Goal: Task Accomplishment & Management: Complete application form

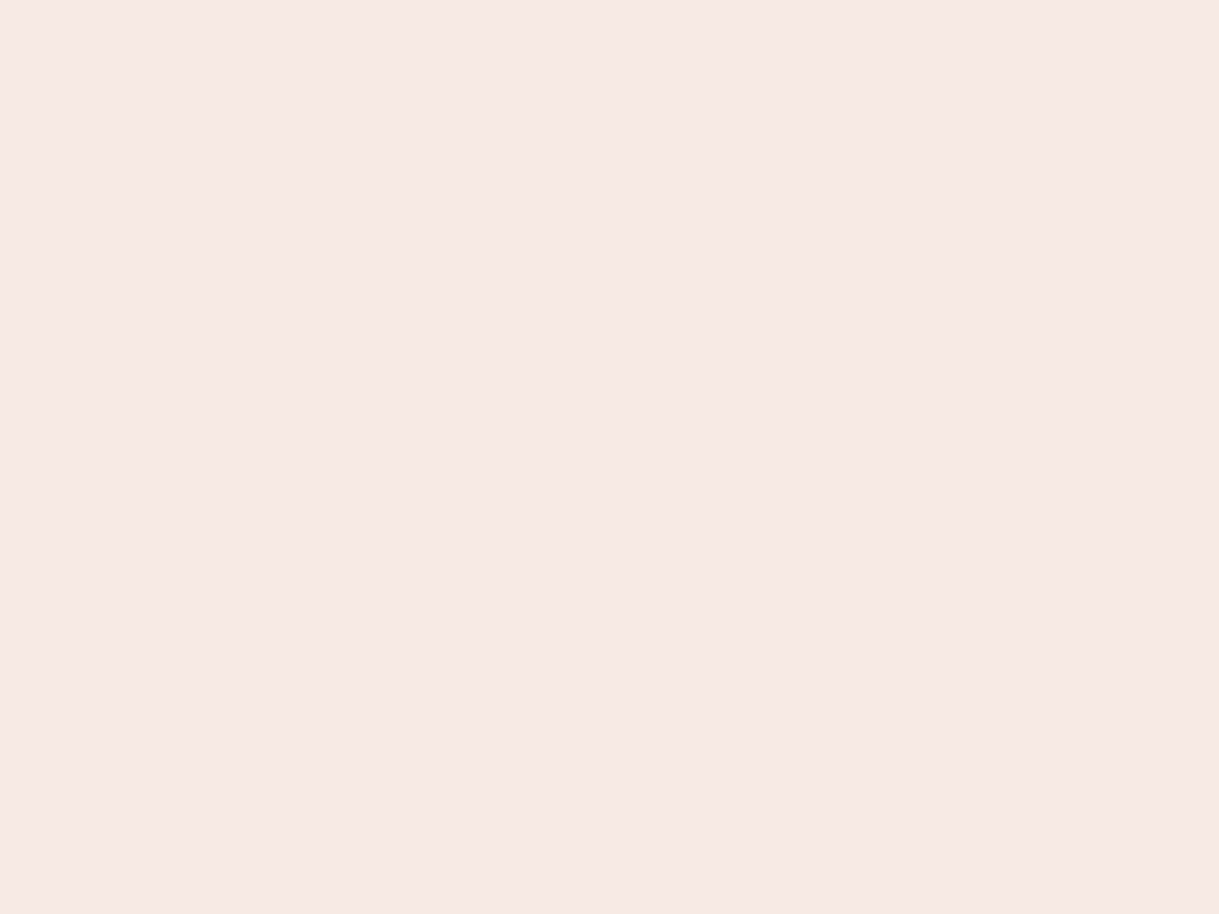
click at [609, 457] on nb-app "Almost there Thank you for registering for Newbook. Your account is under revie…" at bounding box center [609, 457] width 1219 height 914
click at [609, 0] on nb-app "Almost there Thank you for registering for Newbook. Your account is under revie…" at bounding box center [609, 457] width 1219 height 914
click at [651, 0] on nb-app "Almost there Thank you for registering for Newbook. Your account is under revie…" at bounding box center [609, 457] width 1219 height 914
click at [609, 457] on nb-app "Almost there Thank you for registering for Newbook. Your account is under revie…" at bounding box center [609, 457] width 1219 height 914
click at [609, 0] on nb-app "Almost there Thank you for registering for Newbook. Your account is under revie…" at bounding box center [609, 457] width 1219 height 914
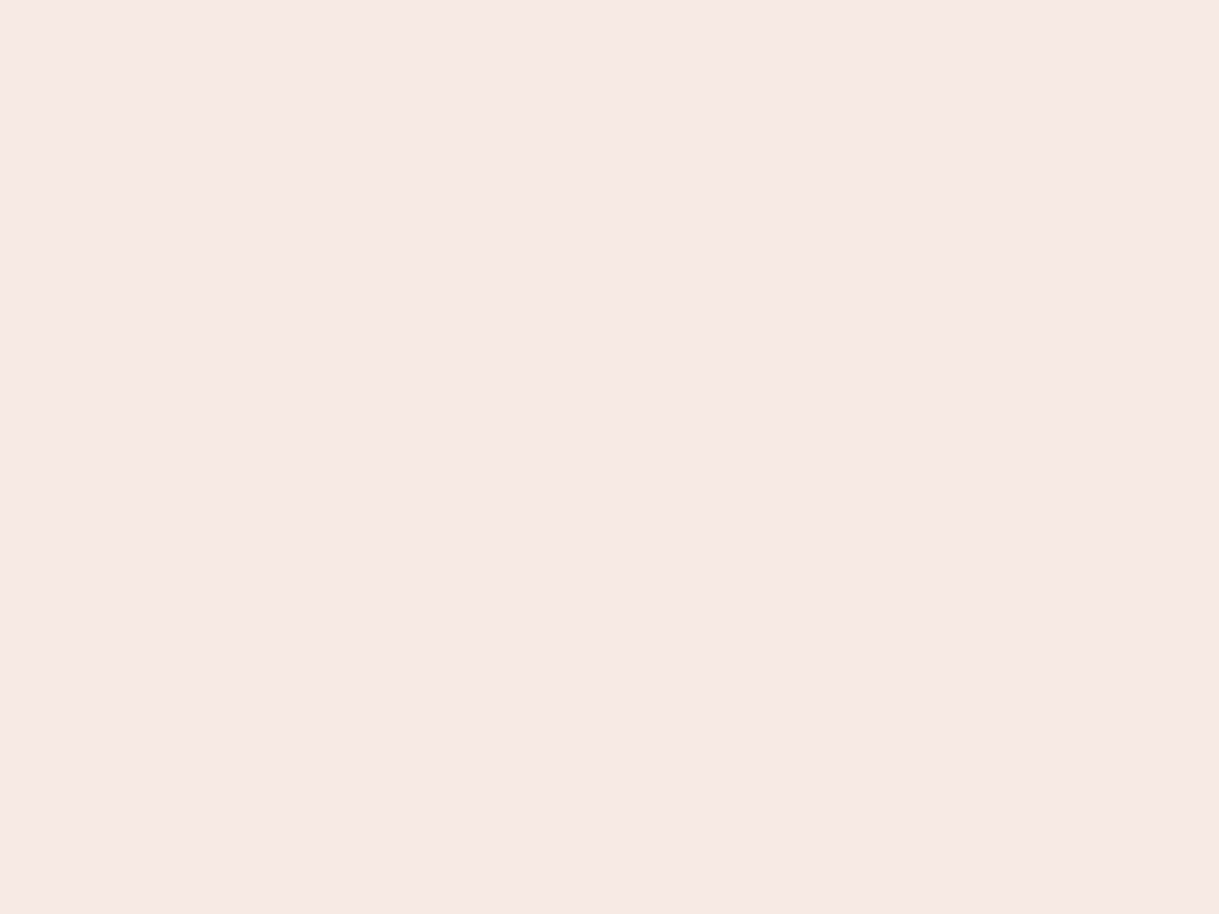
click at [426, 0] on nb-app "Almost there Thank you for registering for Newbook. Your account is under revie…" at bounding box center [609, 457] width 1219 height 914
click at [609, 457] on nb-app "Almost there Thank you for registering for Newbook. Your account is under revie…" at bounding box center [609, 457] width 1219 height 914
click at [609, 0] on nb-app "Almost there Thank you for registering for Newbook. Your account is under revie…" at bounding box center [609, 457] width 1219 height 914
click at [426, 0] on nb-app "Almost there Thank you for registering for Newbook. Your account is under revie…" at bounding box center [609, 457] width 1219 height 914
click at [609, 457] on nb-app "Almost there Thank you for registering for Newbook. Your account is under revie…" at bounding box center [609, 457] width 1219 height 914
